Goal: Find specific page/section: Find specific page/section

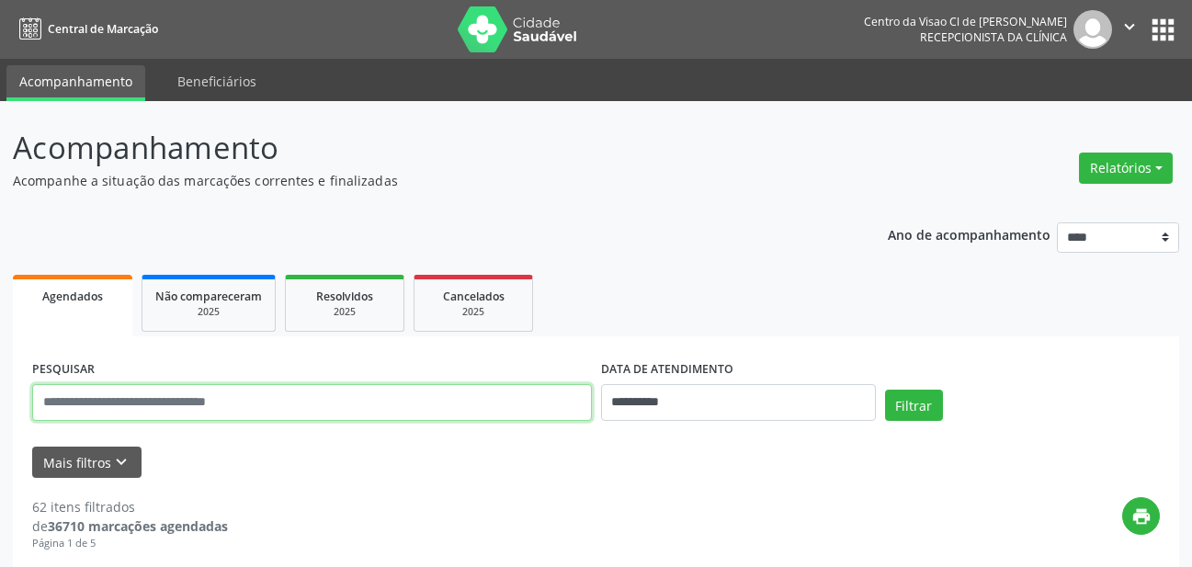
click at [238, 404] on input "text" at bounding box center [312, 402] width 560 height 37
type input "**********"
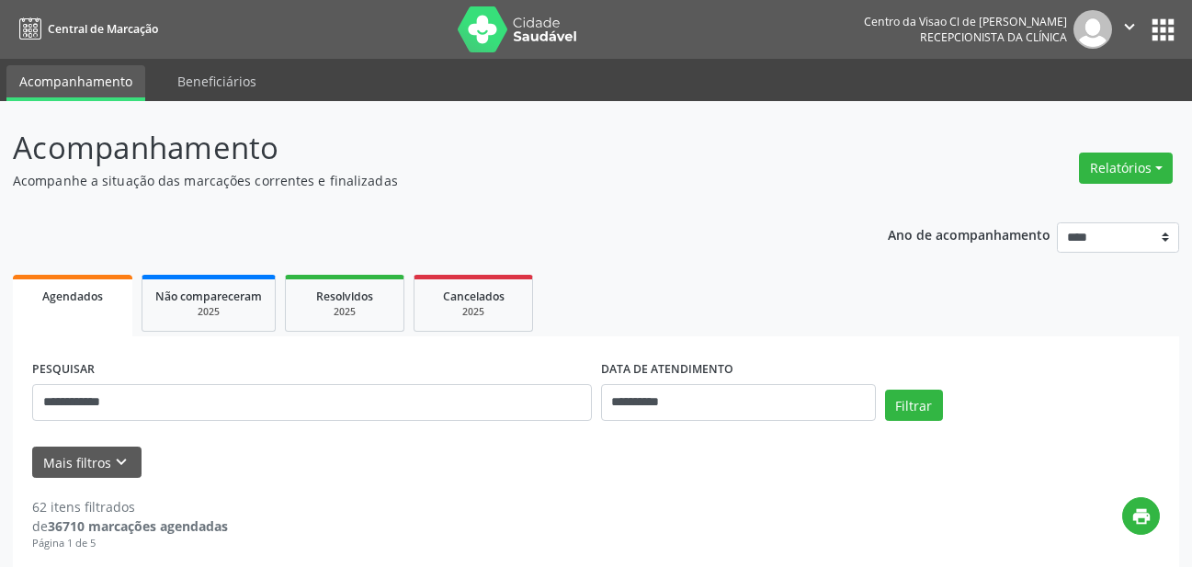
click at [882, 393] on div "Filtrar" at bounding box center [1023, 412] width 284 height 44
click at [919, 397] on button "Filtrar" at bounding box center [914, 405] width 58 height 31
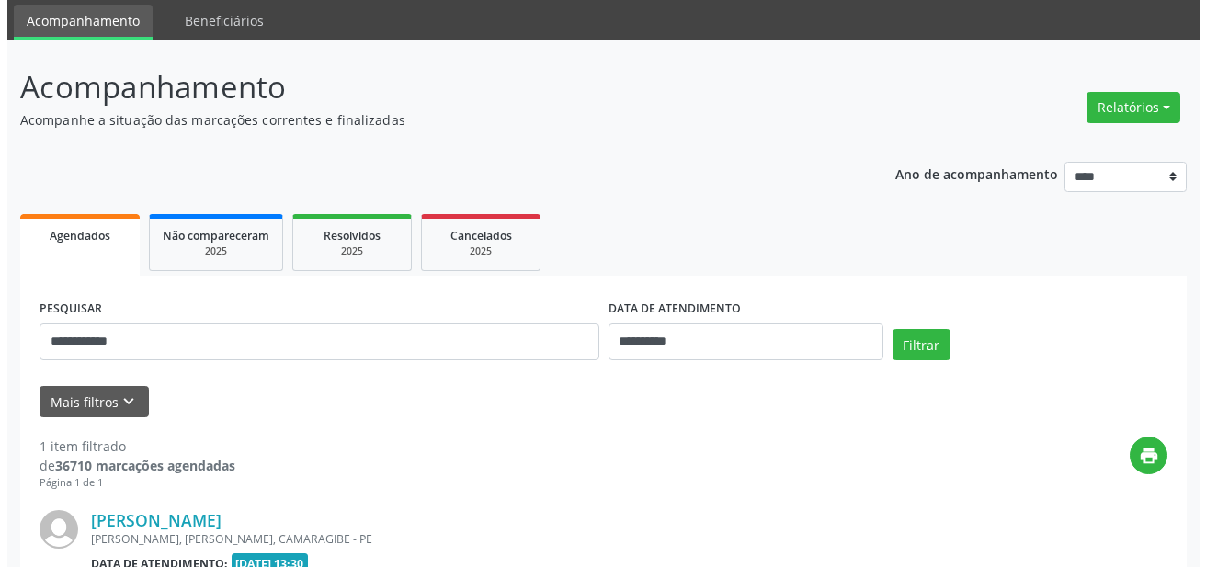
scroll to position [280, 0]
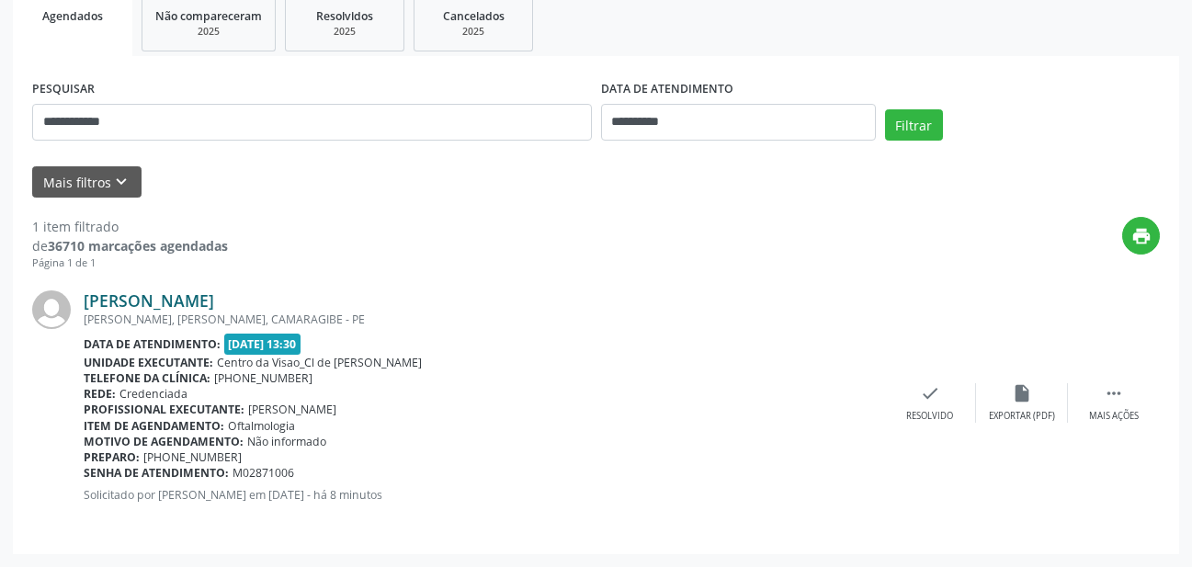
click at [143, 298] on link "Selmo Vieira Rego" at bounding box center [149, 300] width 131 height 20
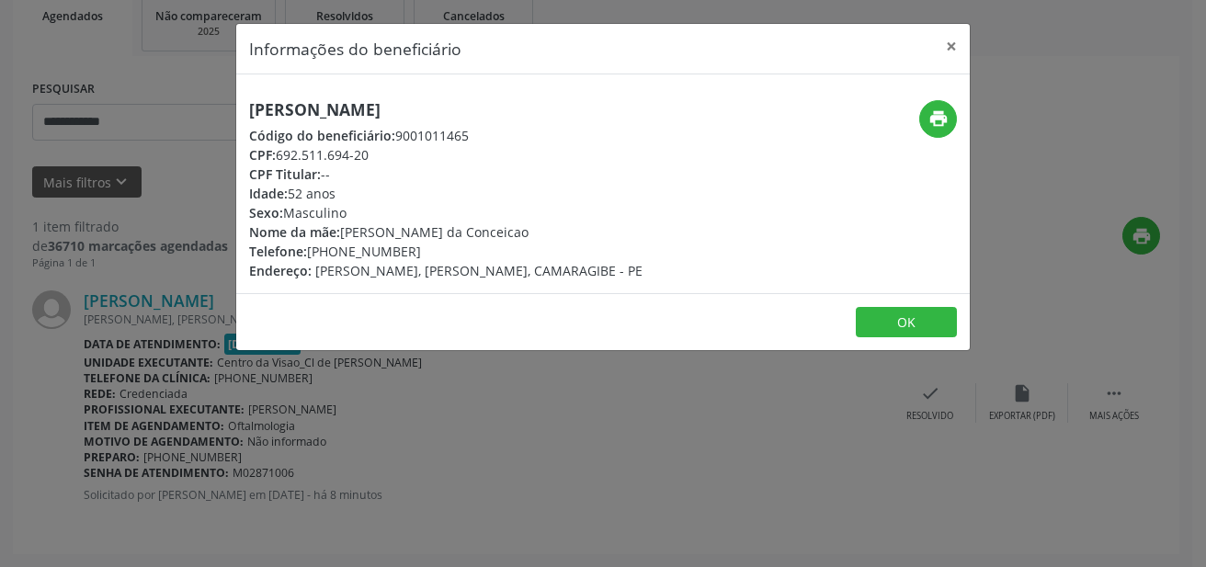
click at [256, 115] on h5 "Selmo Vieira Rego" at bounding box center [445, 109] width 393 height 19
drag, startPoint x: 249, startPoint y: 108, endPoint x: 423, endPoint y: 110, distance: 173.8
click at [423, 110] on h5 "Selmo Vieira Rego" at bounding box center [445, 109] width 393 height 19
copy h5 "Selmo Vieira Rego"
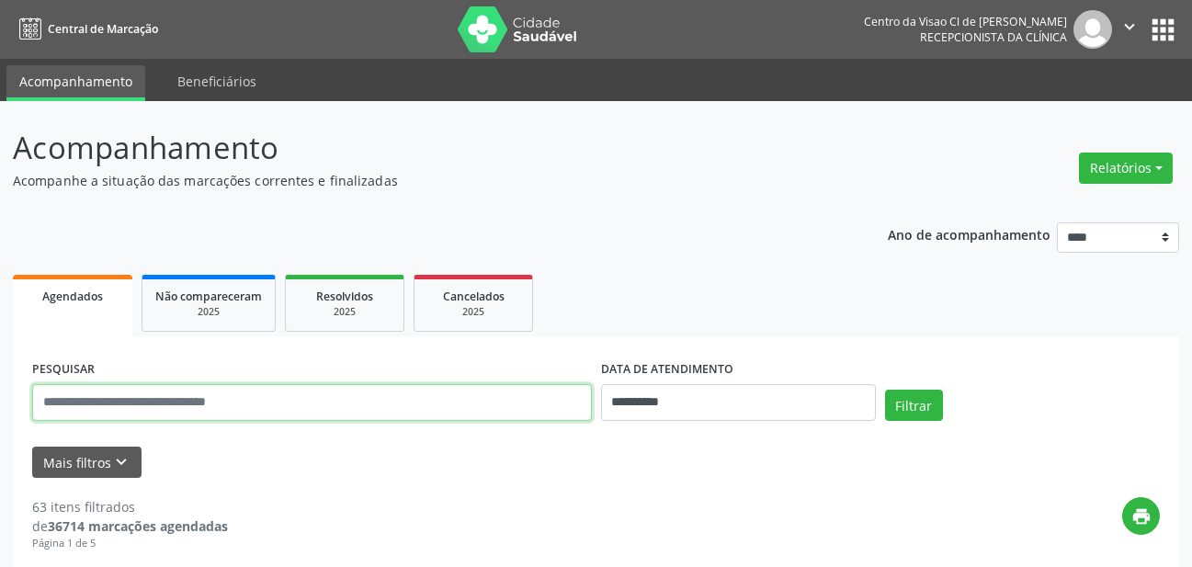
click at [372, 402] on input "text" at bounding box center [312, 402] width 560 height 37
type input "******"
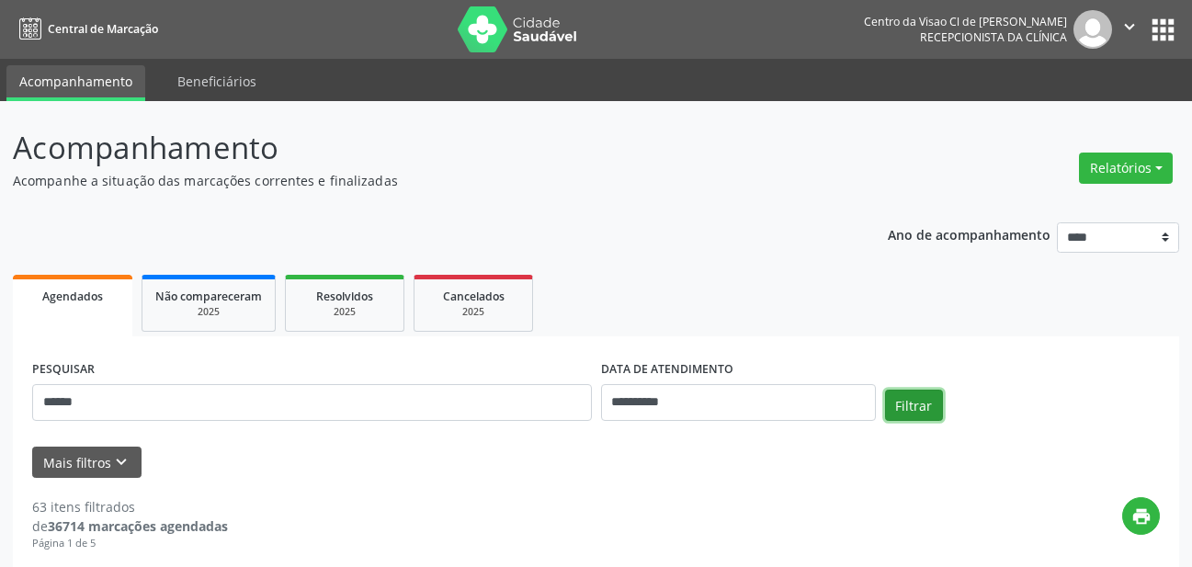
click at [936, 393] on button "Filtrar" at bounding box center [914, 405] width 58 height 31
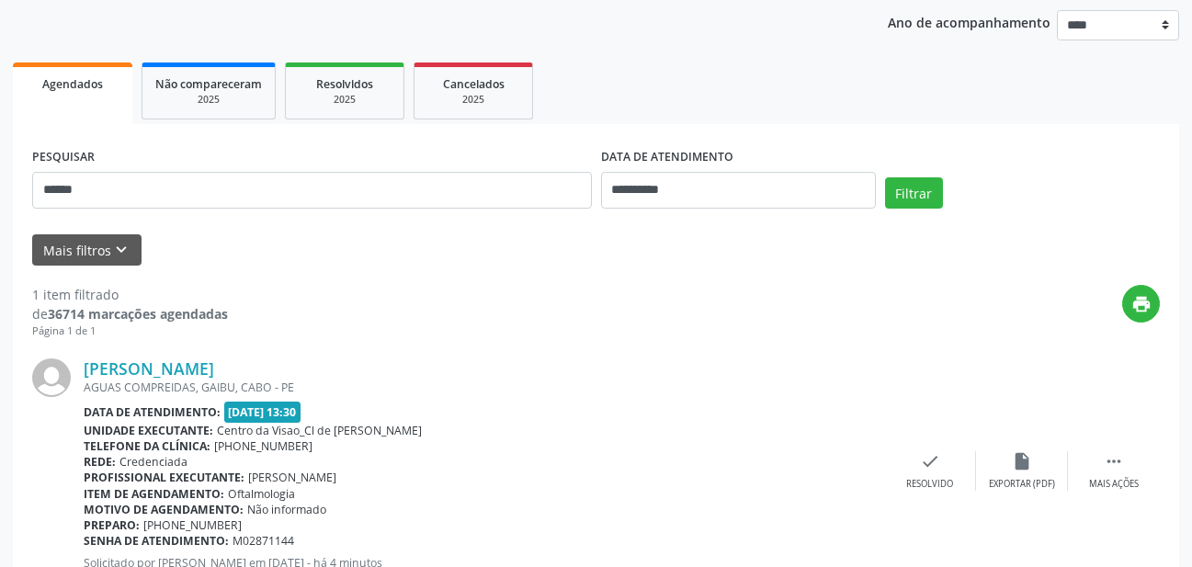
scroll to position [280, 0]
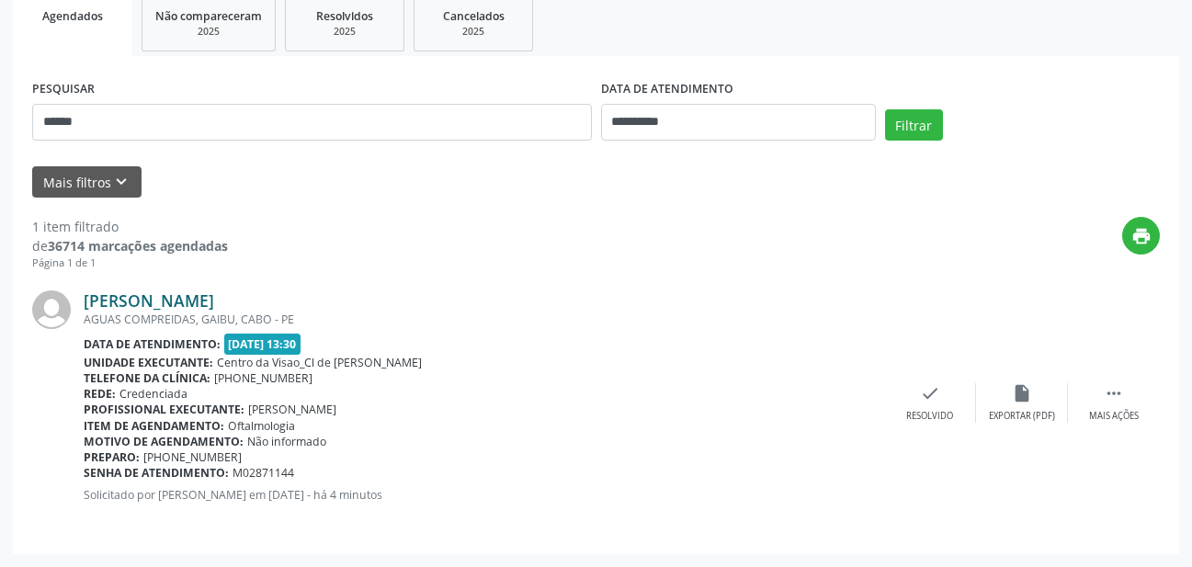
click at [93, 301] on link "[PERSON_NAME]" at bounding box center [149, 300] width 131 height 20
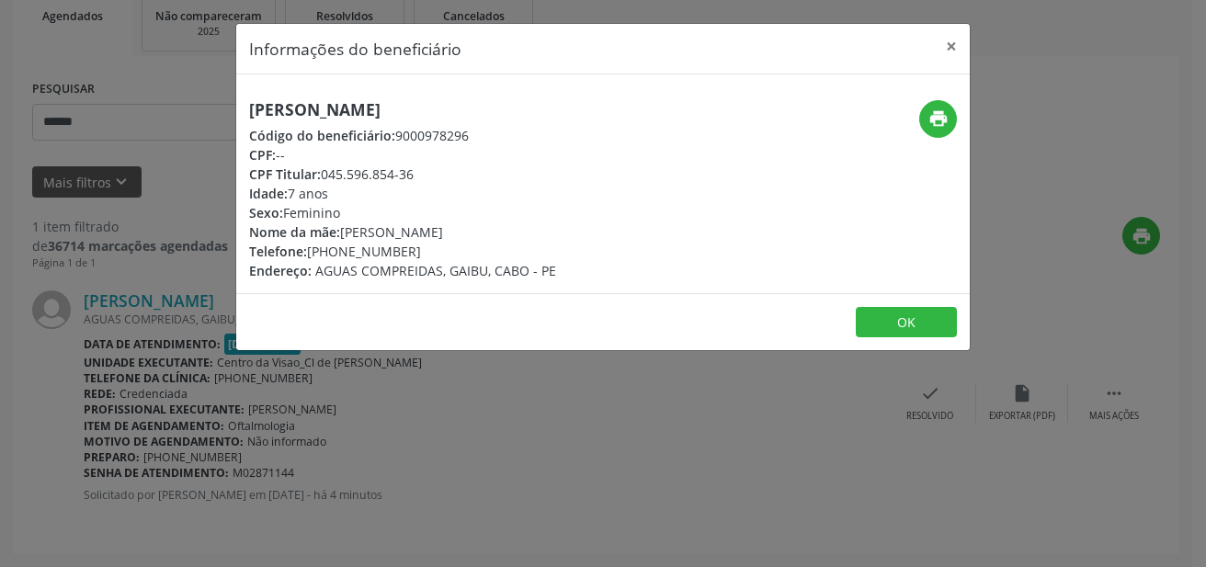
drag, startPoint x: 248, startPoint y: 107, endPoint x: 473, endPoint y: 118, distance: 224.6
click at [473, 118] on div "[PERSON_NAME] Código do beneficiário: 9000978296 CPF: -- CPF Titular: 045.596.8…" at bounding box center [480, 190] width 489 height 180
copy h5 "[PERSON_NAME]"
click at [960, 39] on button "×" at bounding box center [951, 46] width 37 height 45
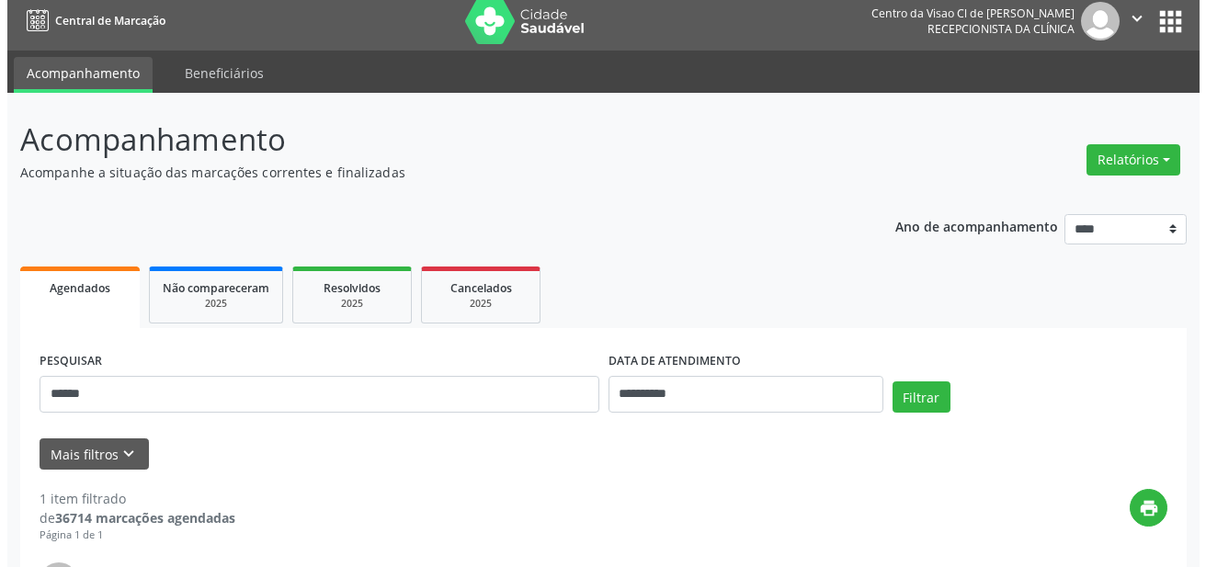
scroll to position [0, 0]
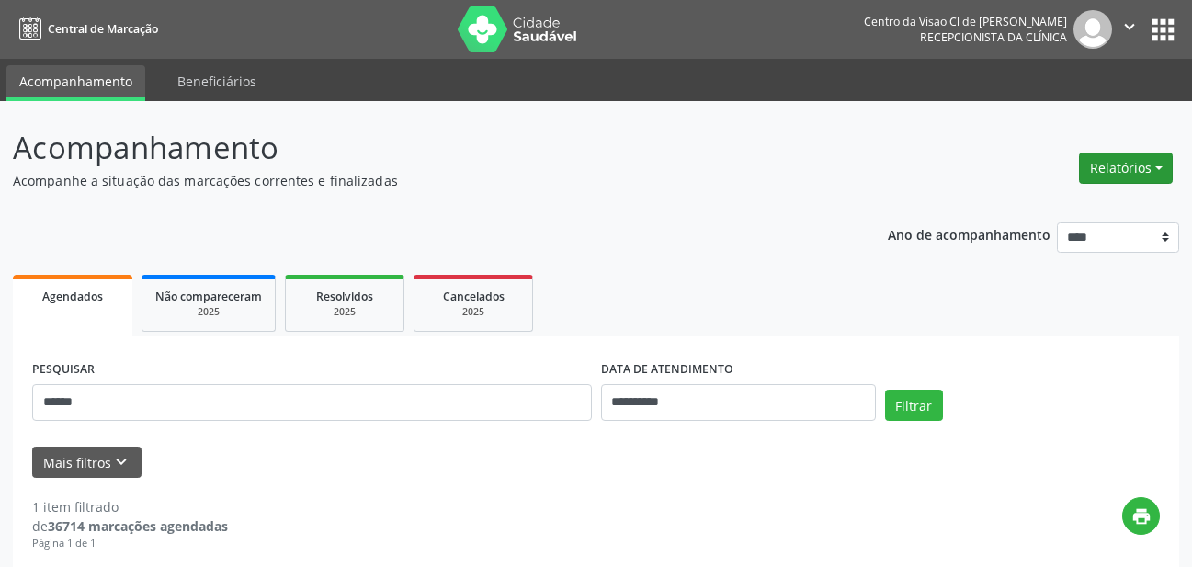
click at [1118, 177] on button "Relatórios" at bounding box center [1126, 168] width 94 height 31
click at [1016, 216] on link "Agendamentos" at bounding box center [1075, 208] width 198 height 26
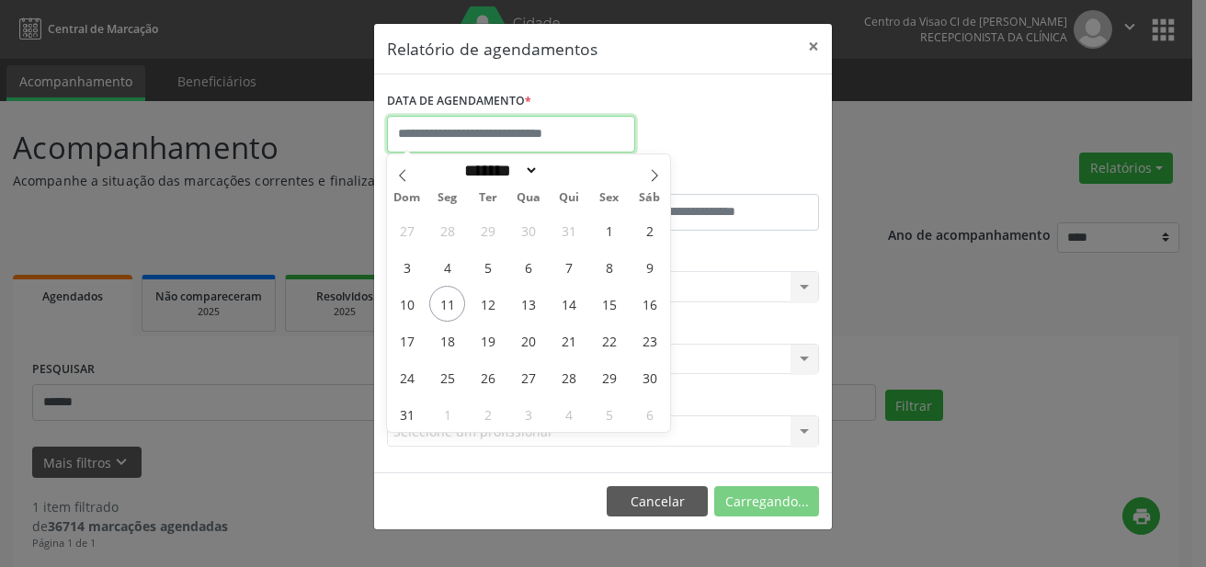
click at [503, 142] on input "text" at bounding box center [511, 134] width 248 height 37
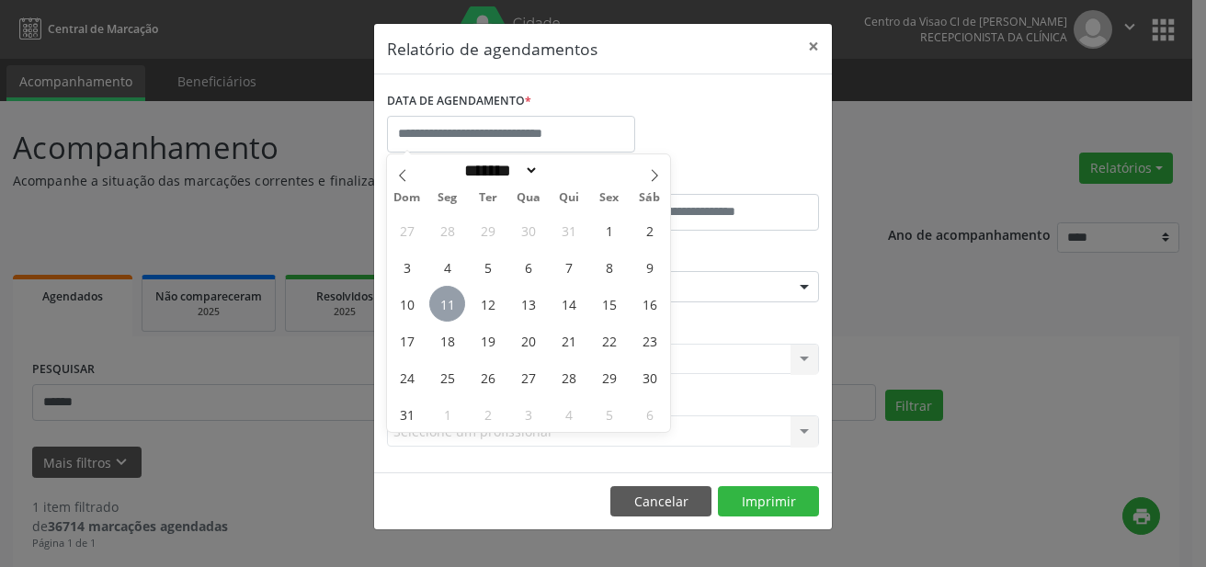
click at [456, 308] on span "11" at bounding box center [447, 304] width 36 height 36
type input "**********"
click at [456, 307] on span "11" at bounding box center [447, 304] width 36 height 36
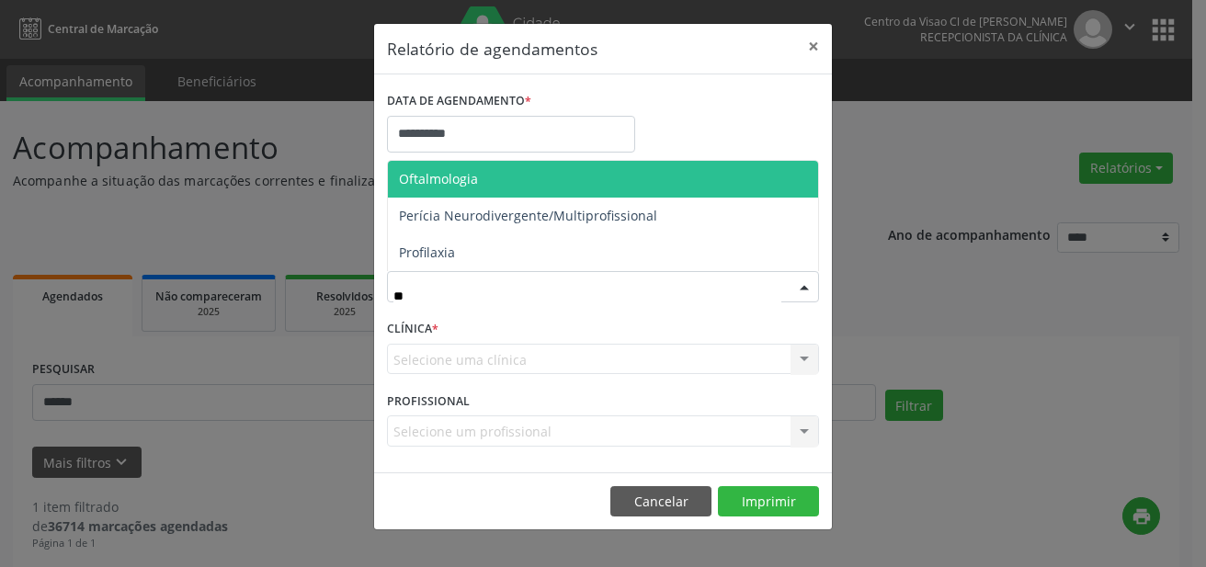
type input "***"
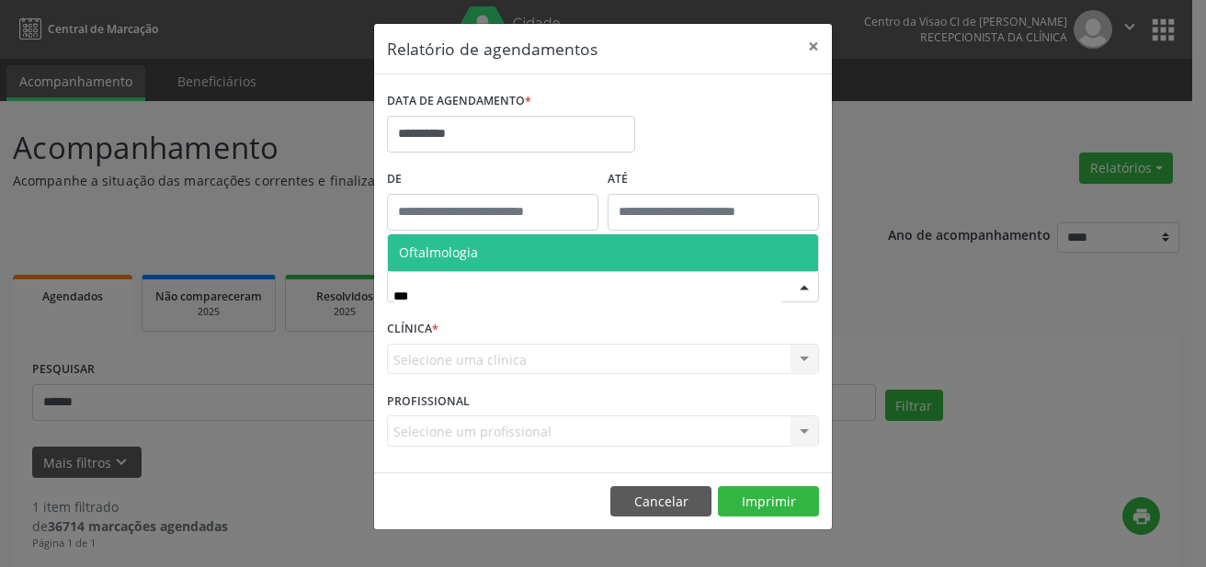
click at [457, 253] on span "Oftalmologia" at bounding box center [438, 252] width 79 height 17
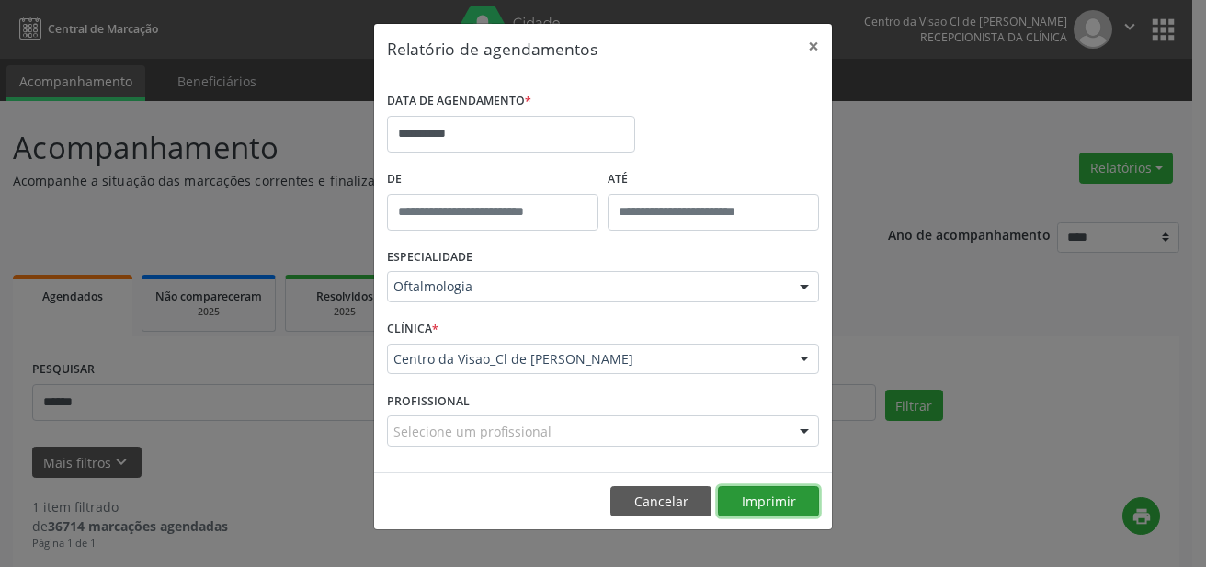
click at [769, 508] on button "Imprimir" at bounding box center [768, 501] width 101 height 31
